Goal: Information Seeking & Learning: Learn about a topic

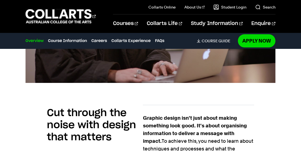
scroll to position [294, 0]
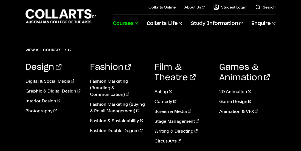
click at [138, 25] on link "Courses" at bounding box center [125, 24] width 25 height 18
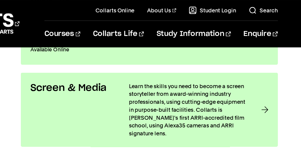
scroll to position [1190, 0]
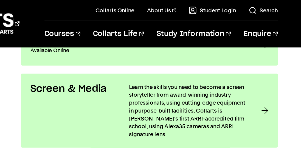
click at [141, 61] on h3 "Screen & Media" at bounding box center [132, 62] width 58 height 8
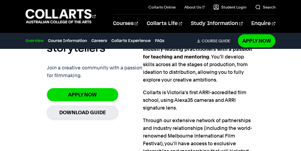
scroll to position [370, 0]
